Goal: Task Accomplishment & Management: Use online tool/utility

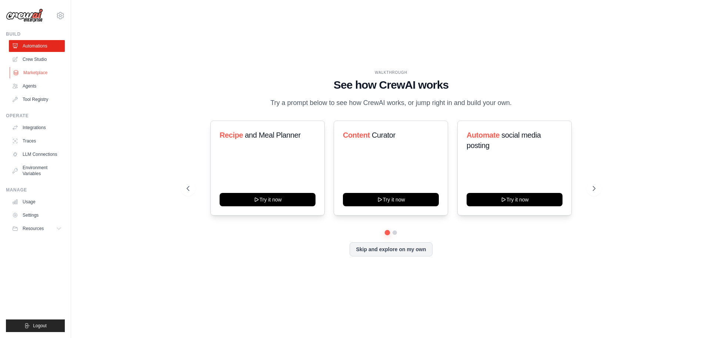
click at [47, 70] on link "Marketplace" at bounding box center [38, 73] width 56 height 12
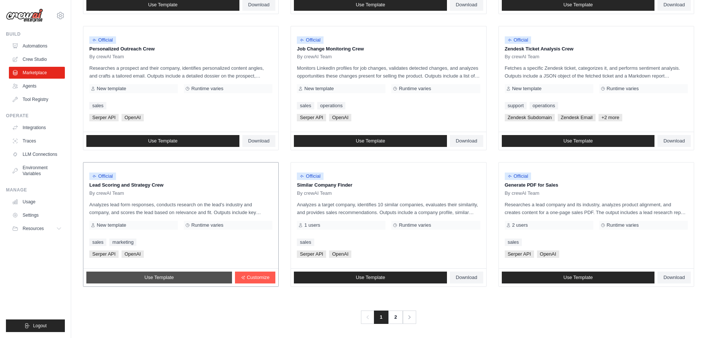
scroll to position [349, 0]
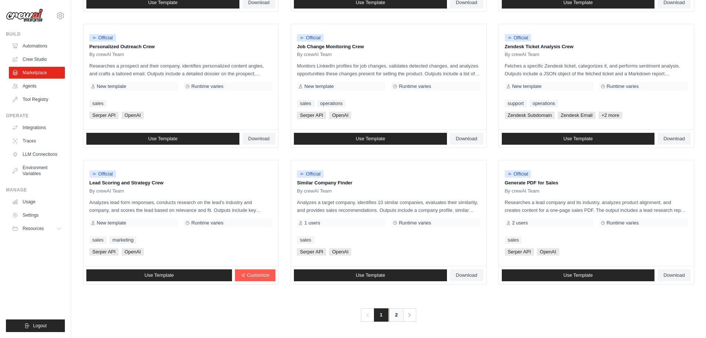
click at [398, 311] on link "2" at bounding box center [396, 314] width 15 height 13
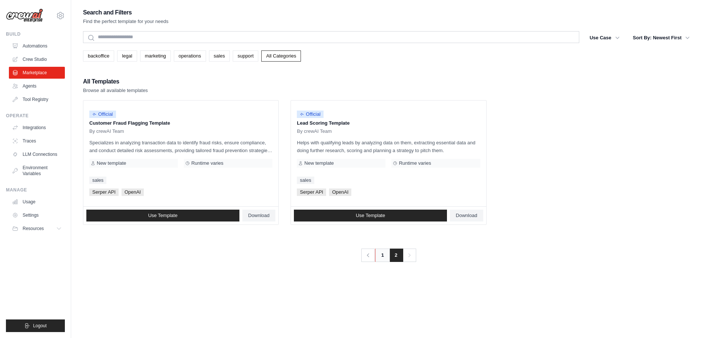
click at [378, 250] on link "1" at bounding box center [382, 254] width 15 height 13
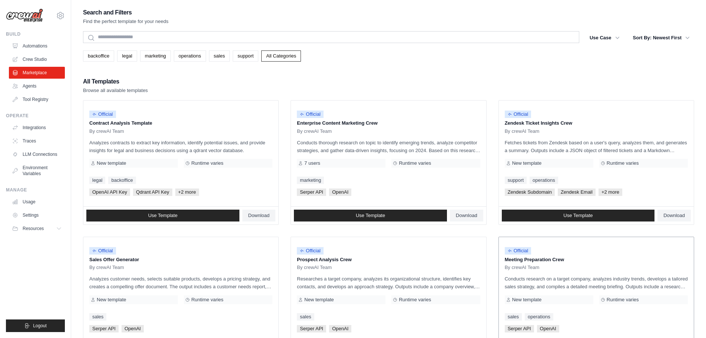
click at [549, 259] on p "Meeting Preparation Crew" at bounding box center [596, 259] width 183 height 7
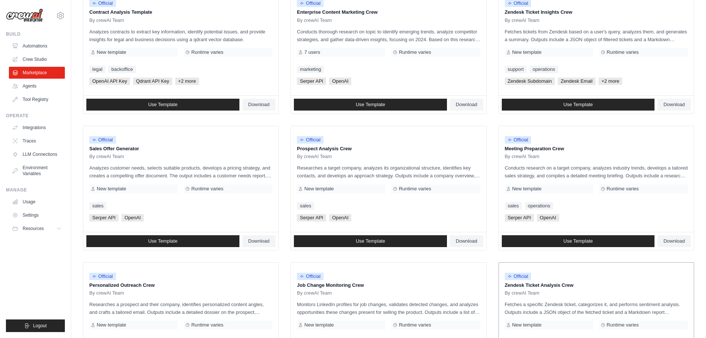
scroll to position [111, 0]
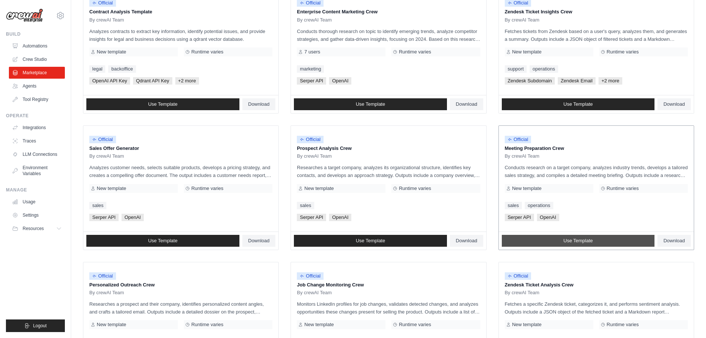
click at [531, 242] on link "Use Template" at bounding box center [578, 241] width 153 height 12
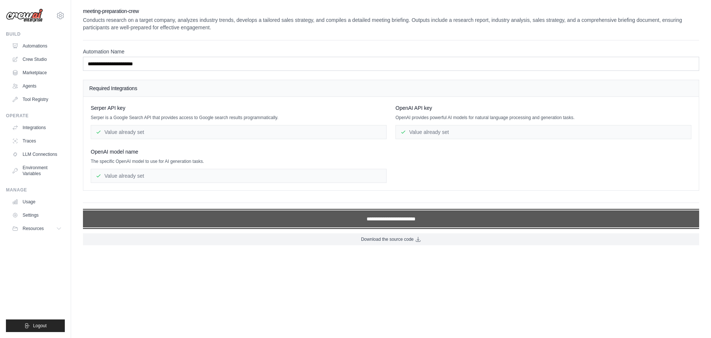
click at [372, 220] on input "**********" at bounding box center [391, 218] width 616 height 17
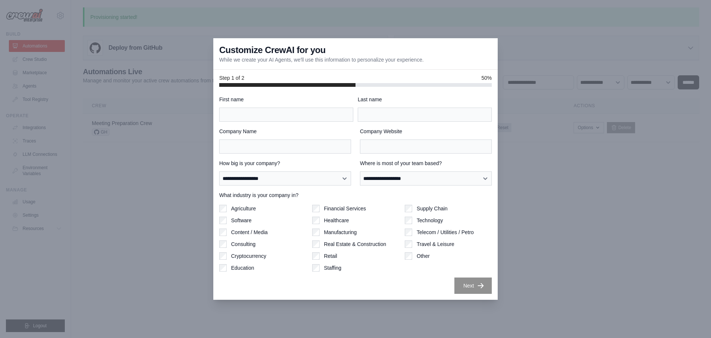
click at [137, 199] on div at bounding box center [355, 169] width 711 height 338
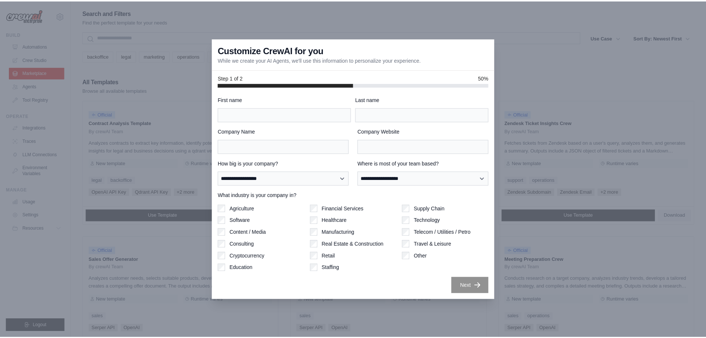
scroll to position [111, 0]
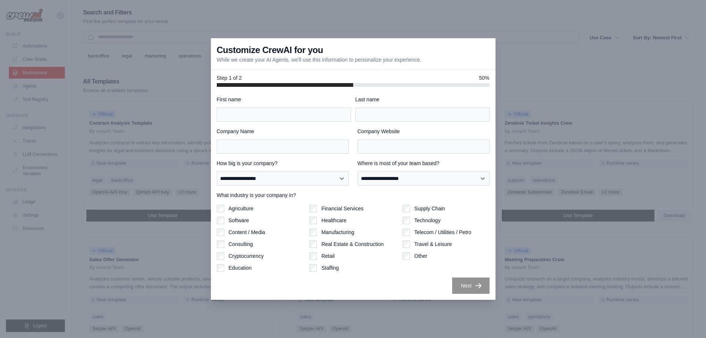
scroll to position [349, 0]
